Goal: Communication & Community: Connect with others

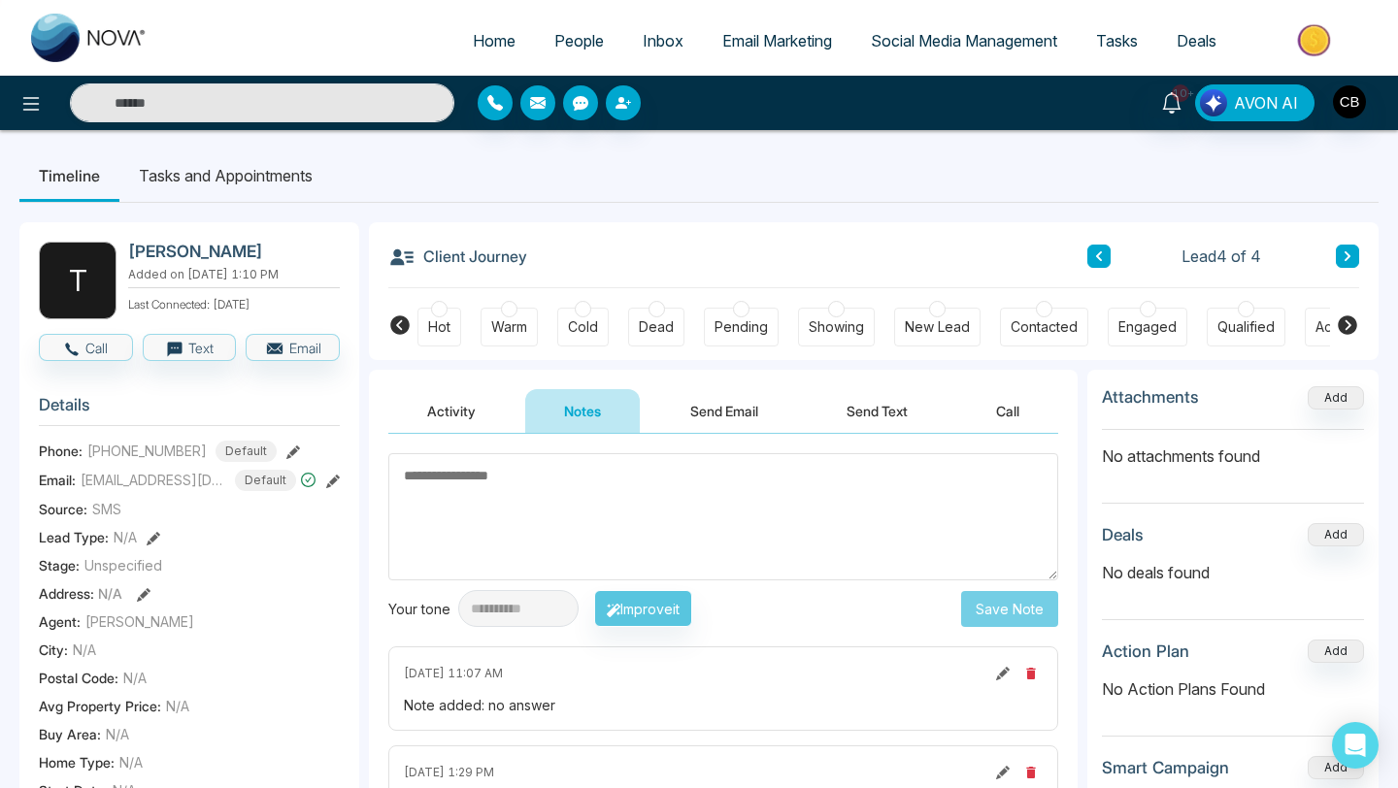
click at [1071, 541] on div "**********" at bounding box center [723, 641] width 709 height 415
